Goal: Task Accomplishment & Management: Complete application form

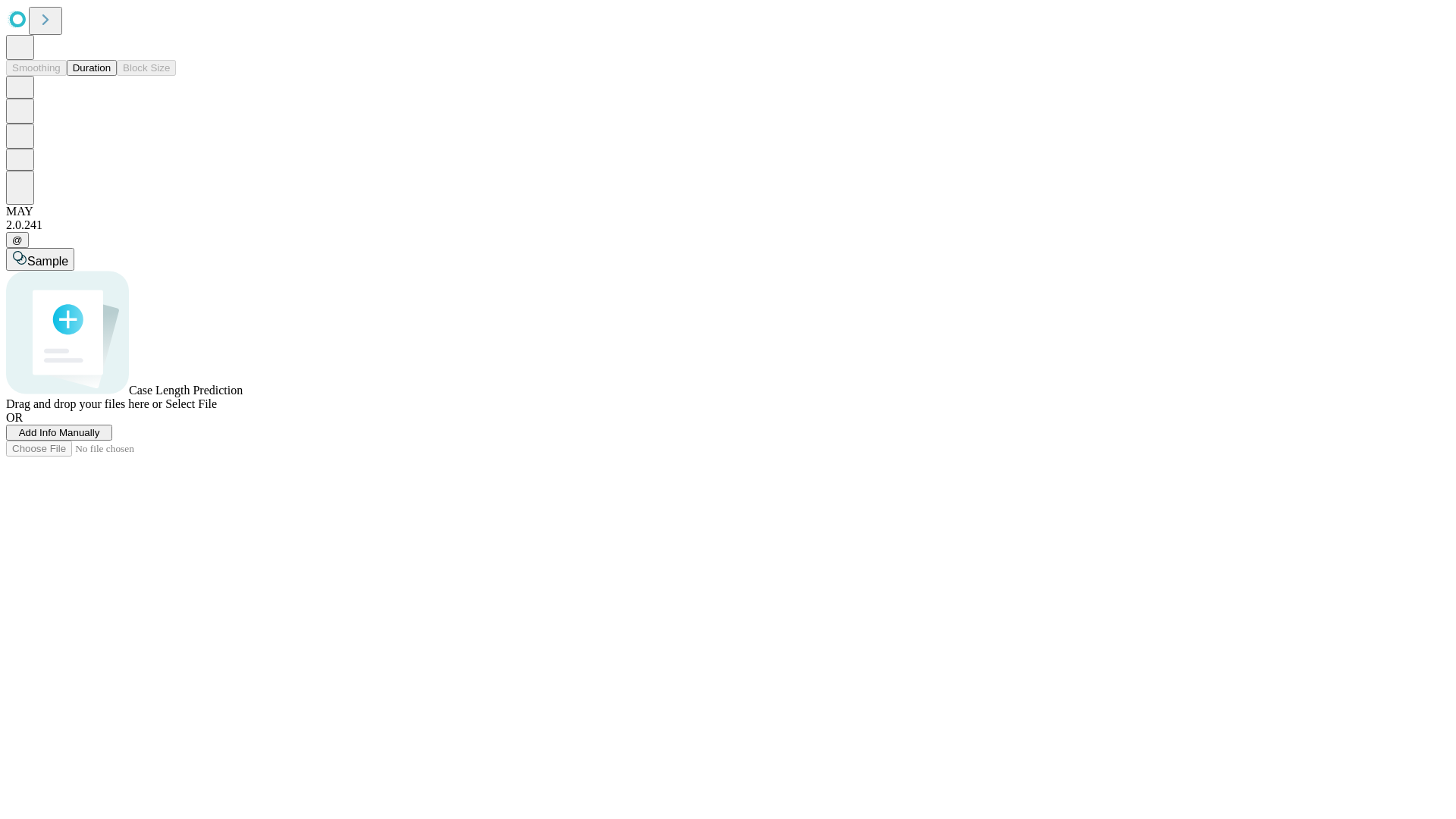
click at [111, 76] on button "Duration" at bounding box center [91, 67] width 50 height 16
click at [100, 439] on span "Add Info Manually" at bounding box center [60, 432] width 81 height 11
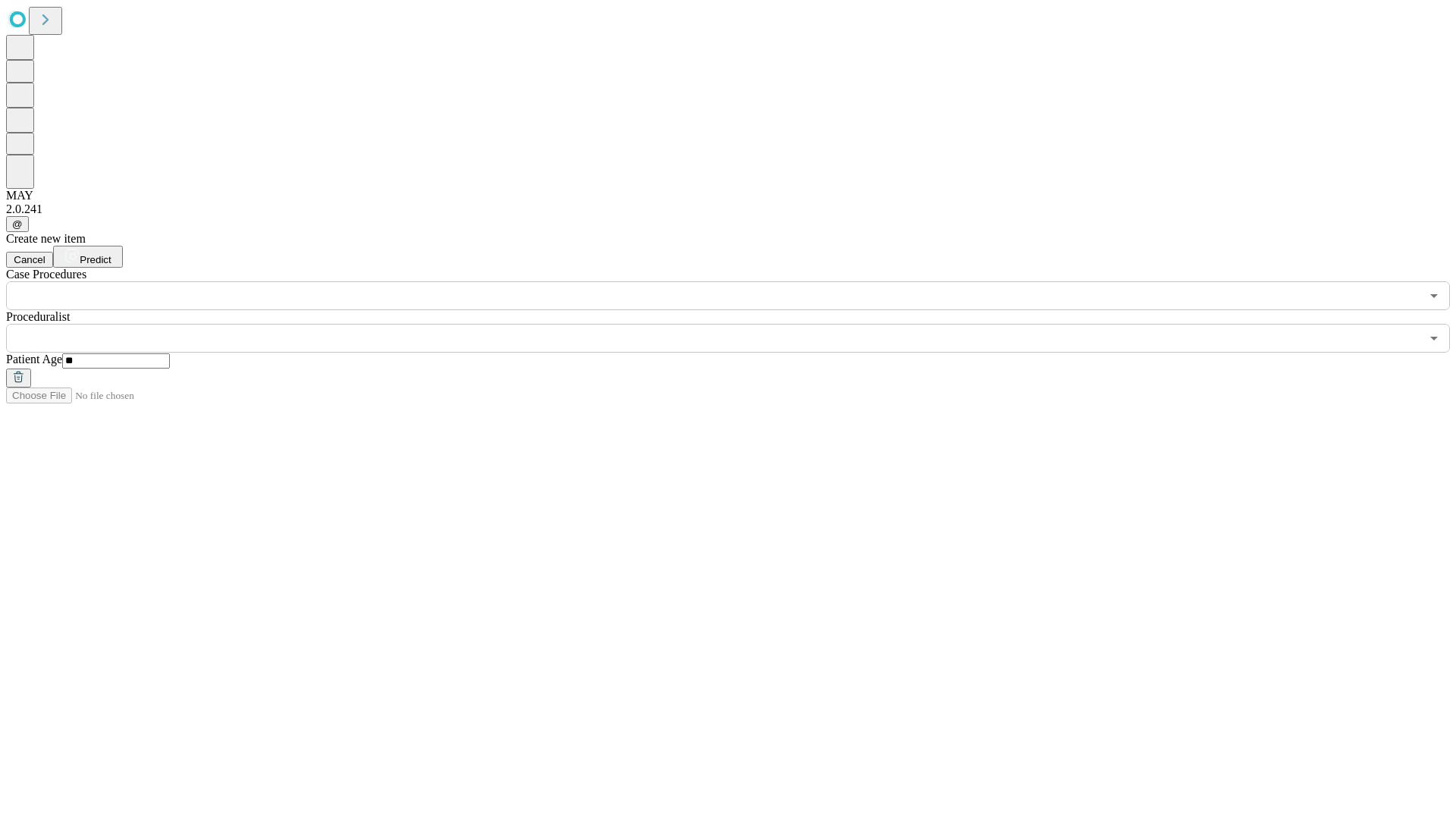
type input "**"
click at [739, 324] on input "text" at bounding box center [713, 338] width 1414 height 29
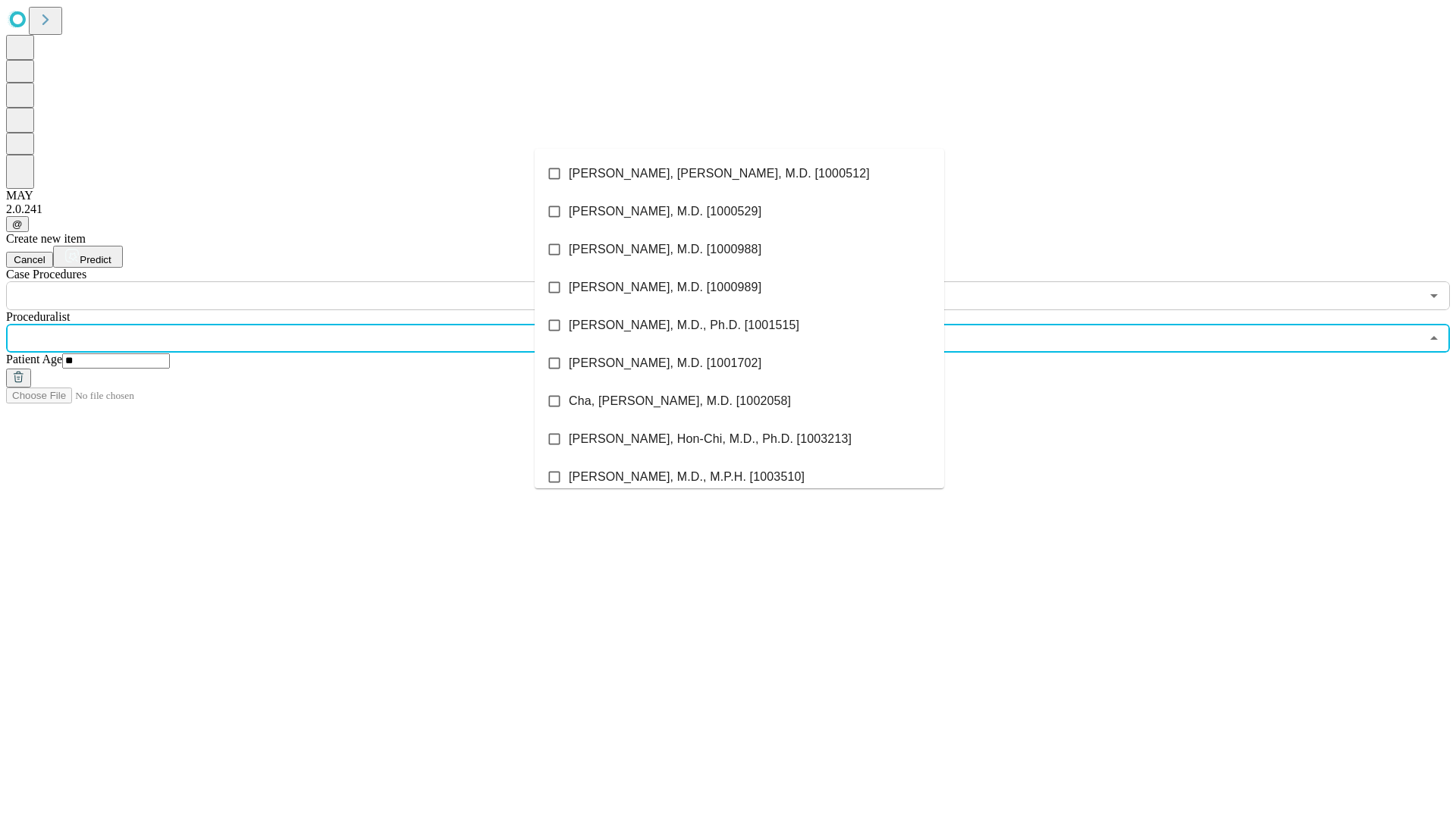
click at [740, 174] on li "[PERSON_NAME], [PERSON_NAME], M.D. [1000512]" at bounding box center [739, 174] width 409 height 38
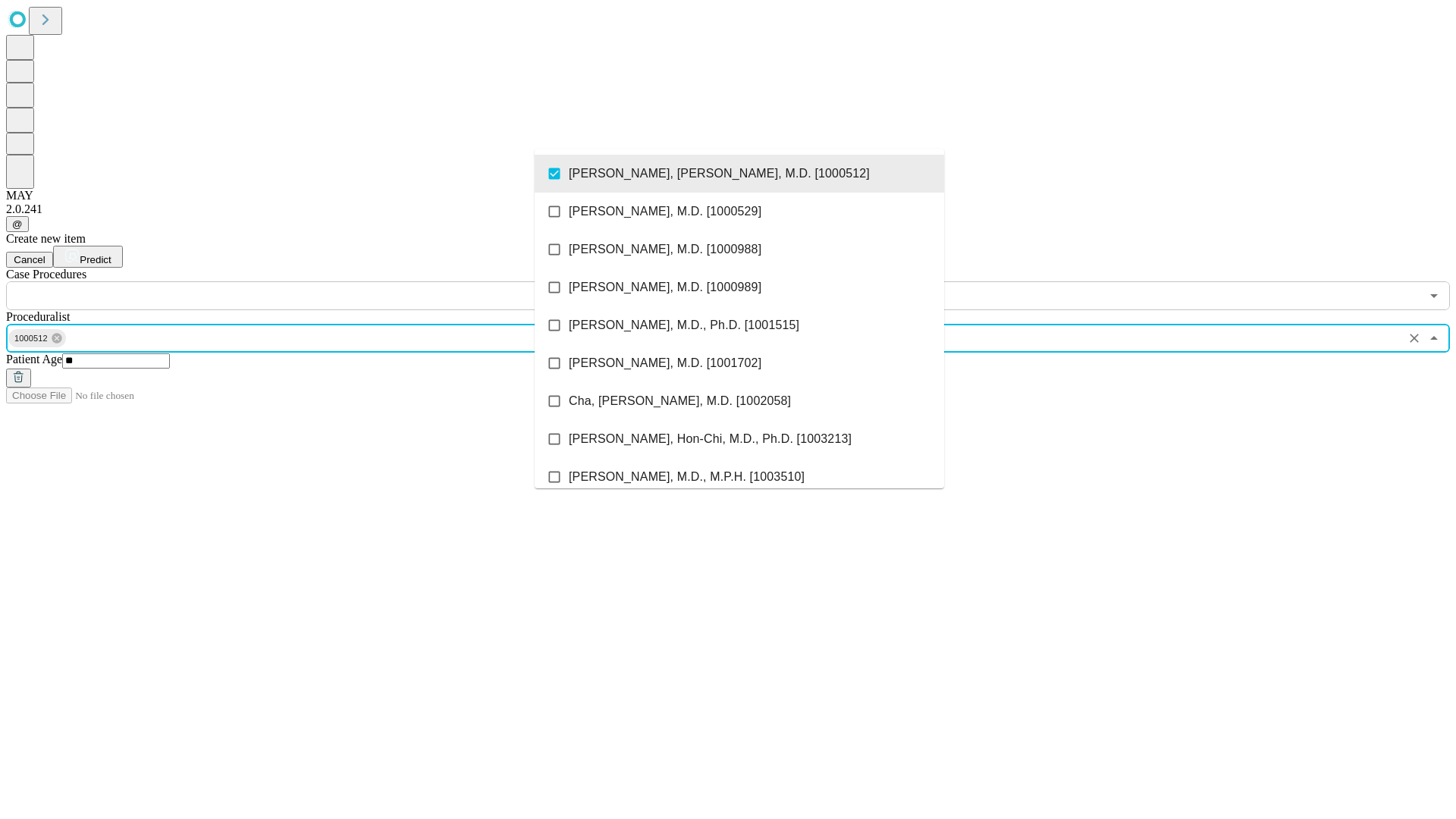
click at [319, 282] on input "text" at bounding box center [713, 295] width 1414 height 29
